Goal: Information Seeking & Learning: Learn about a topic

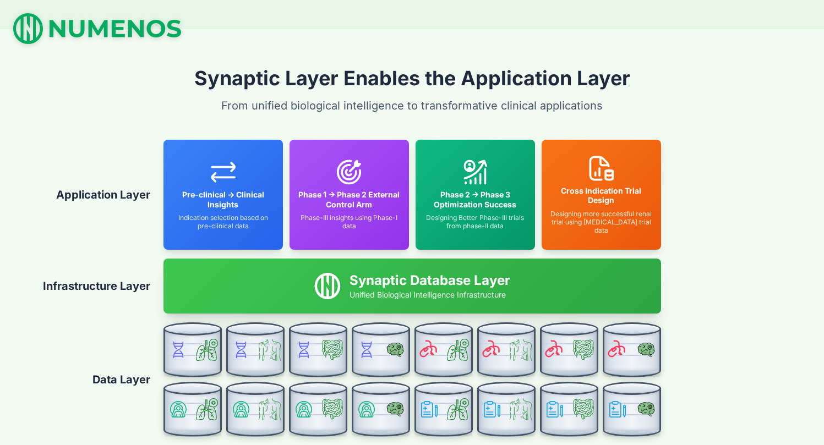
scroll to position [2344, 0]
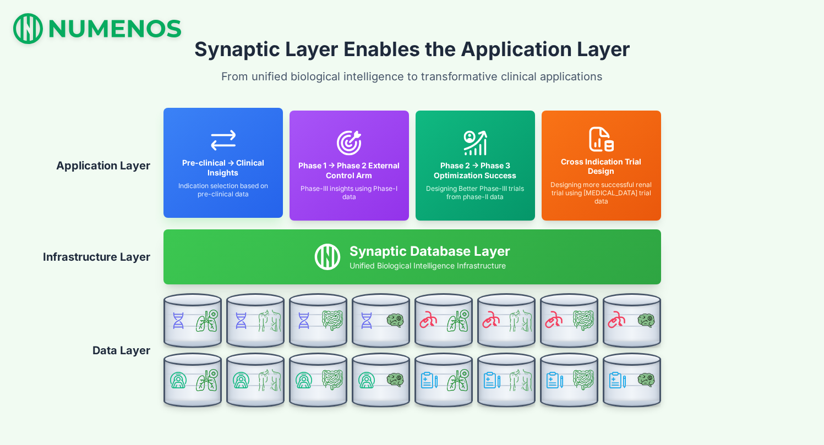
click at [221, 155] on div "Pre-clinical → Clinical Insights Indication selection based on pre-clinical data" at bounding box center [222, 163] width 119 height 110
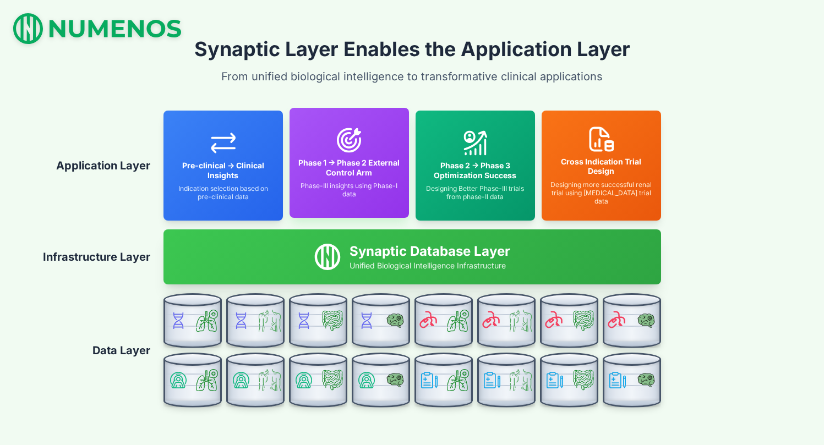
click at [344, 157] on div "Phase 1 → Phase 2 External Control Arm Phase-III insights using Phase-I data" at bounding box center [348, 163] width 119 height 110
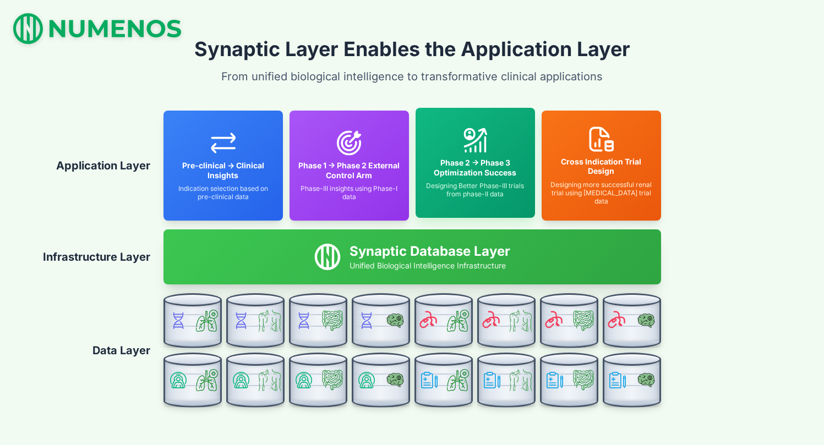
click at [483, 162] on h4 "Phase 2 → Phase 3 Optimization Success" at bounding box center [475, 167] width 102 height 19
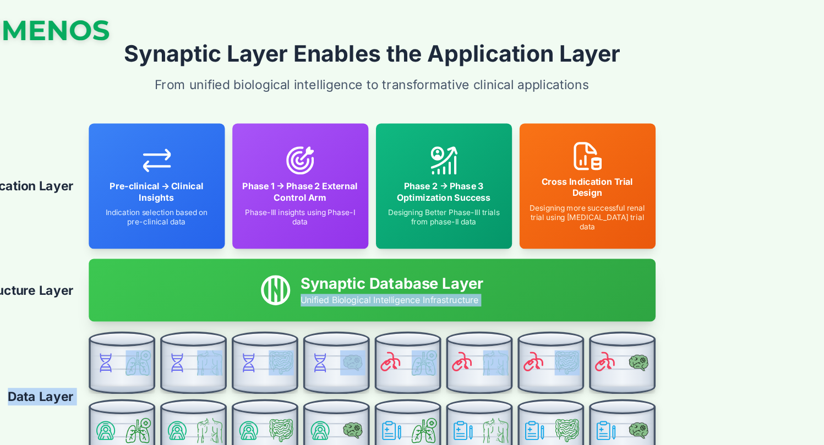
drag, startPoint x: 667, startPoint y: 254, endPoint x: 803, endPoint y: 304, distance: 145.2
click at [803, 304] on div "Synaptic Layer Enables the Application Layer From unified biological intelligen…" at bounding box center [412, 222] width 824 height 445
click at [741, 288] on div "Synaptic Layer Enables the Application Layer From unified biological intelligen…" at bounding box center [412, 222] width 824 height 445
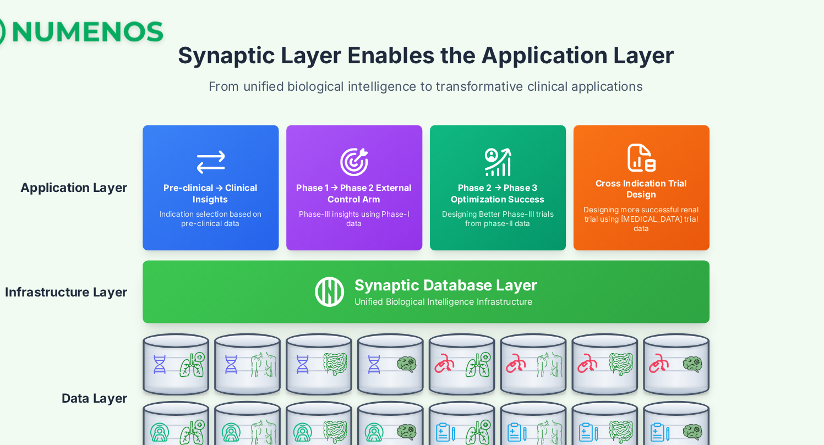
click at [556, 33] on div "Synaptic Layer Enables the Application Layer From unified biological intelligen…" at bounding box center [412, 222] width 824 height 445
click at [607, 96] on div "Synaptic Layer Enables the Application Layer From unified biological intelligen…" at bounding box center [412, 222] width 824 height 445
